Goal: Task Accomplishment & Management: Use online tool/utility

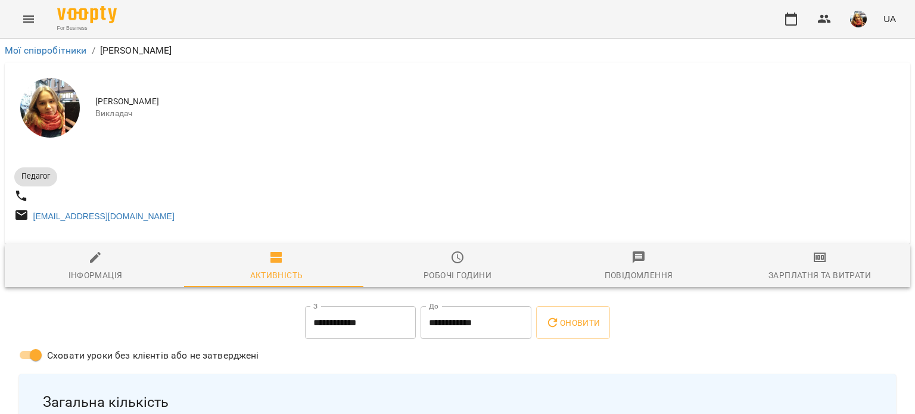
scroll to position [443, 0]
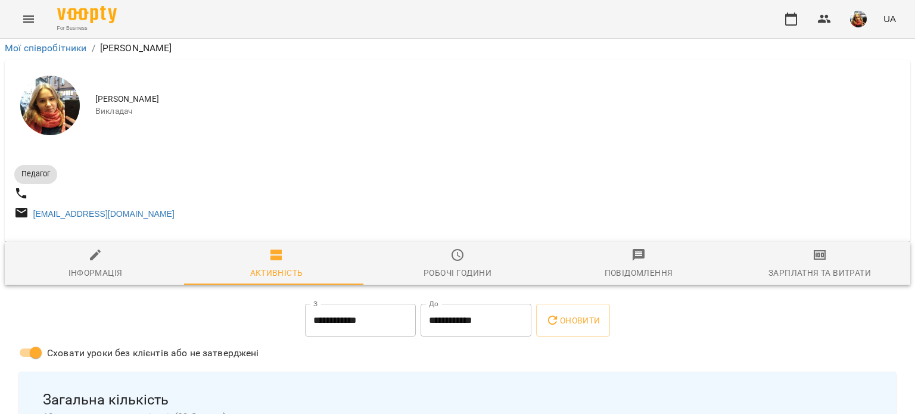
scroll to position [2564, 0]
click at [30, 7] on button "Menu" at bounding box center [28, 19] width 29 height 29
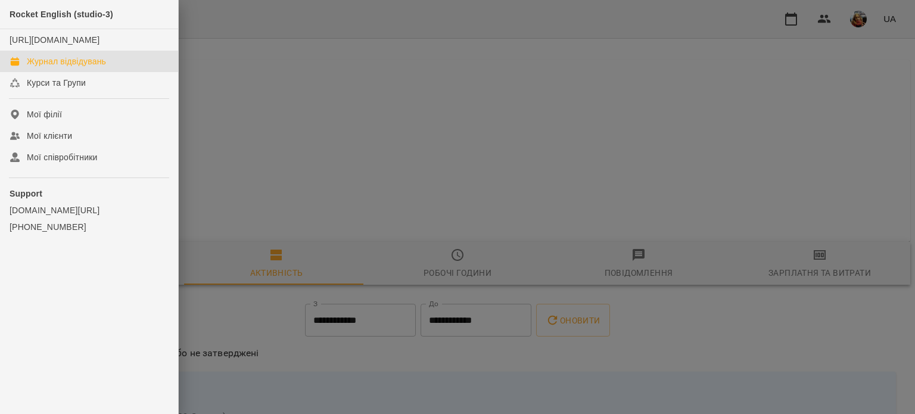
click at [86, 72] on link "Журнал відвідувань" at bounding box center [89, 61] width 178 height 21
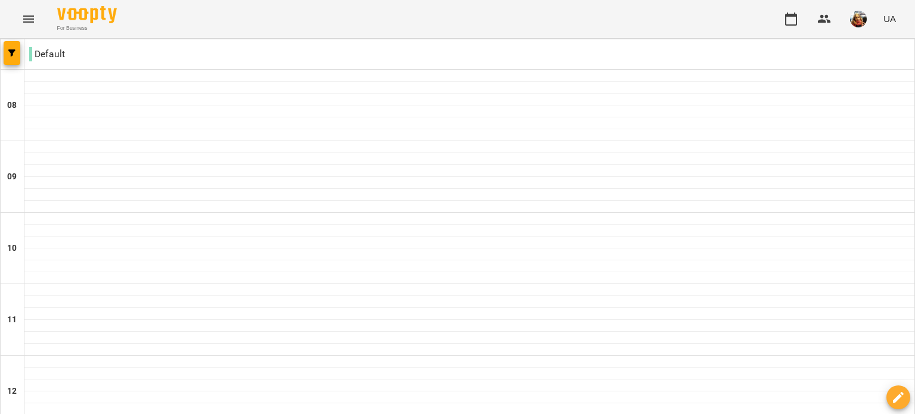
scroll to position [807, 0]
type input "**********"
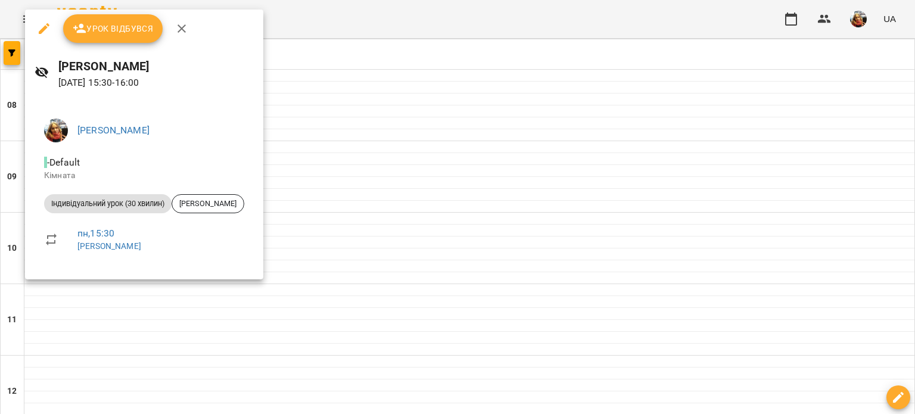
click at [337, 172] on div at bounding box center [457, 207] width 915 height 414
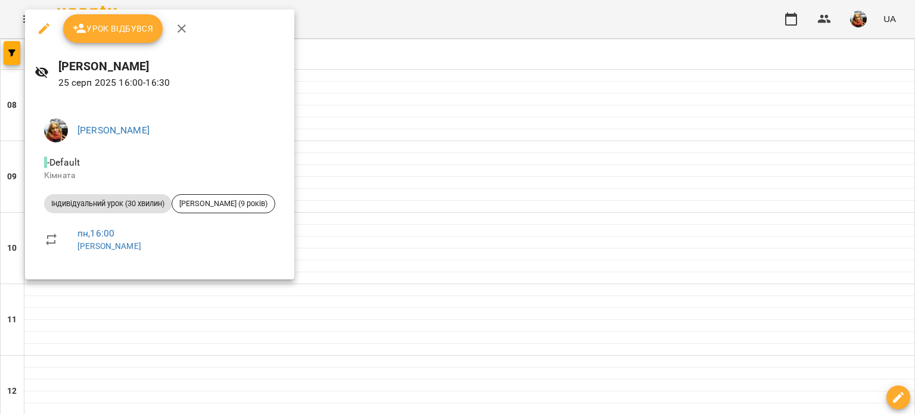
click at [337, 226] on div at bounding box center [457, 207] width 915 height 414
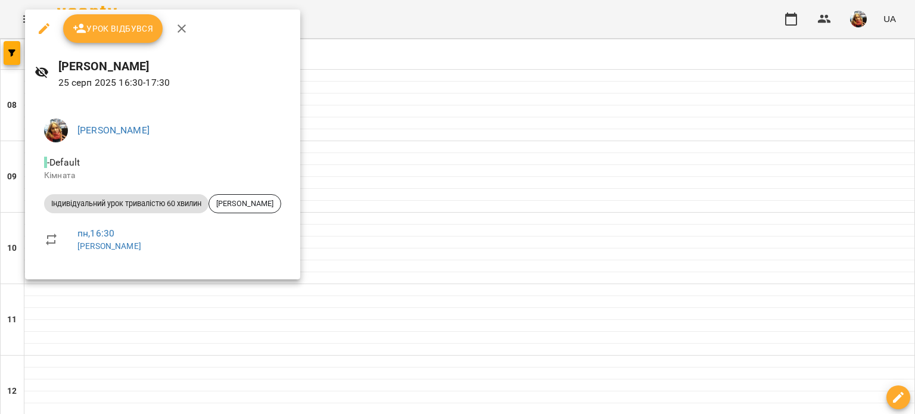
click at [336, 265] on div at bounding box center [457, 207] width 915 height 414
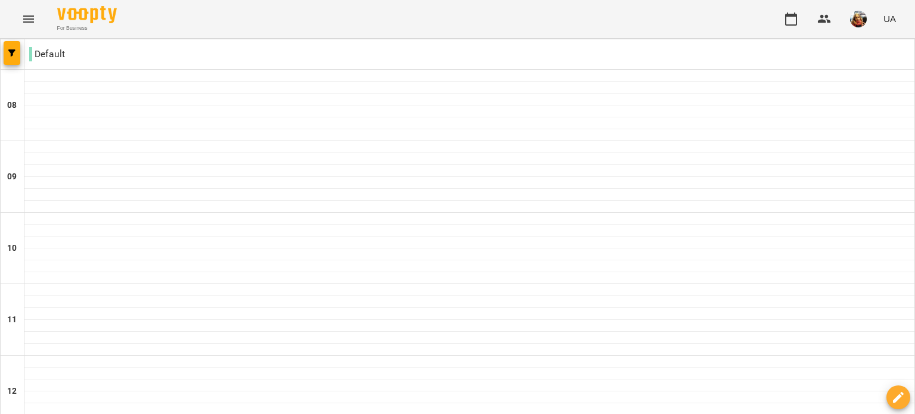
scroll to position [439, 0]
